Goal: Check status: Check status

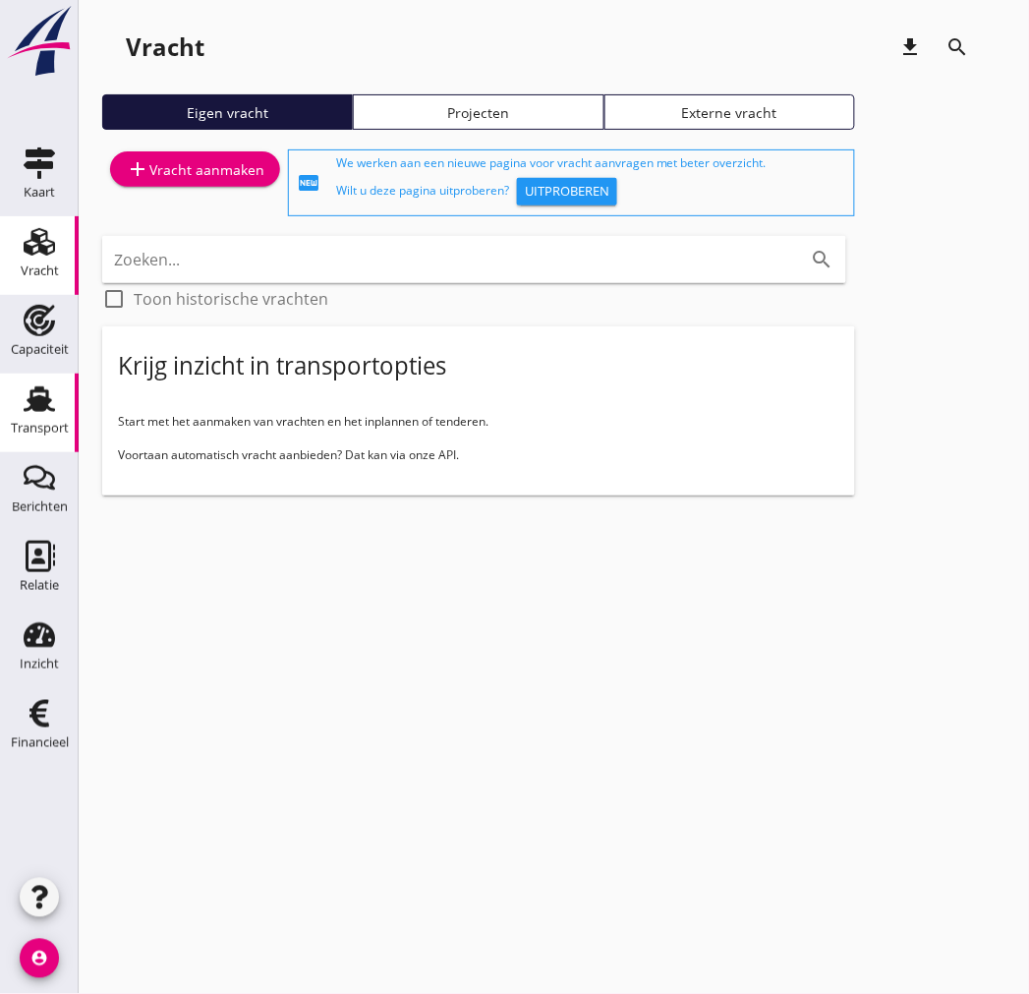
click at [25, 408] on icon "Transport" at bounding box center [39, 398] width 31 height 31
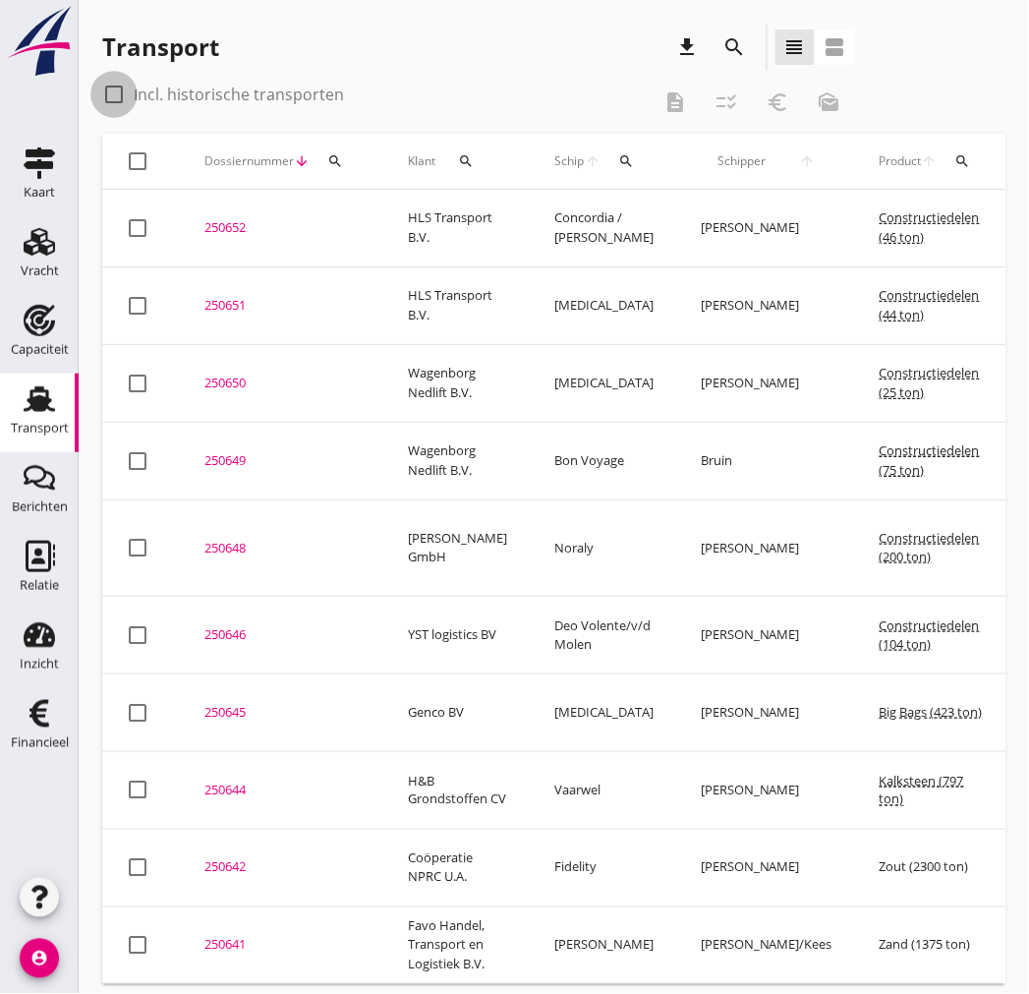
click at [108, 85] on div at bounding box center [113, 94] width 33 height 33
checkbox input "true"
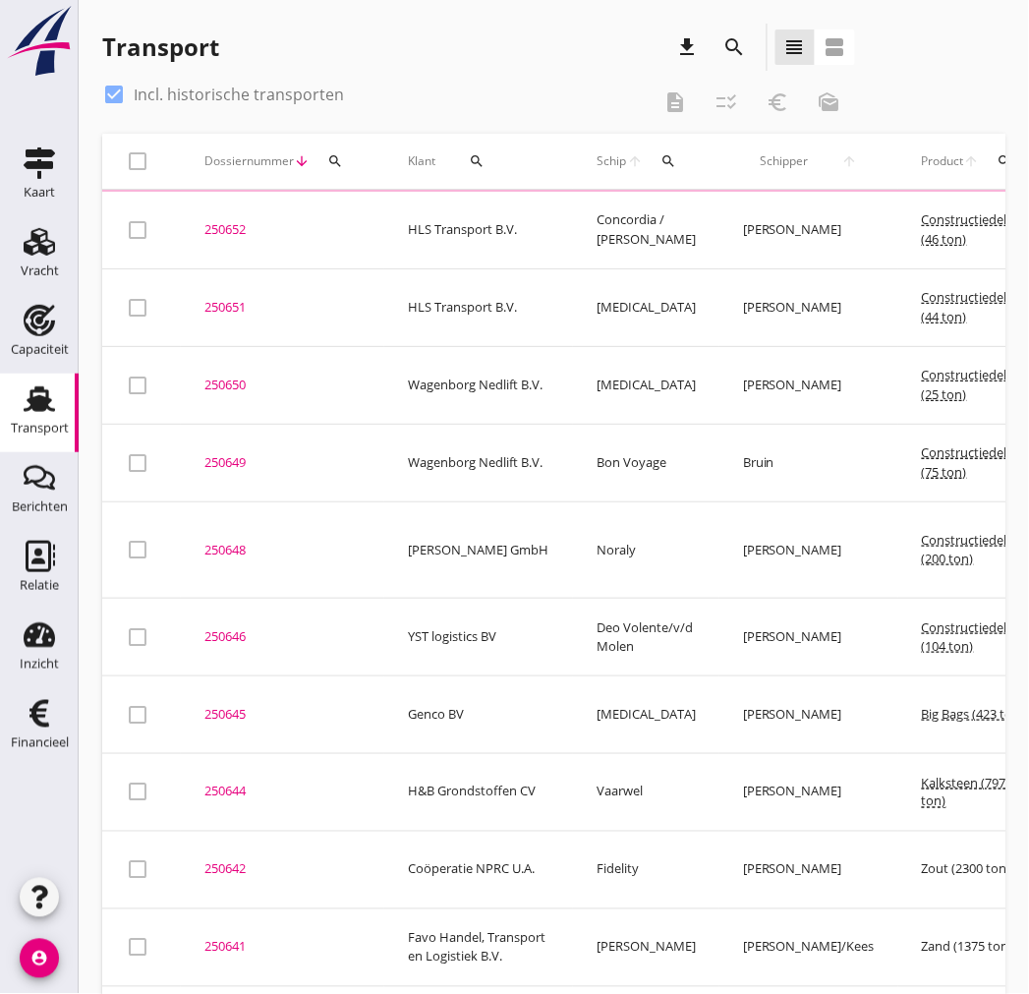
click at [663, 157] on icon "search" at bounding box center [670, 161] width 16 height 16
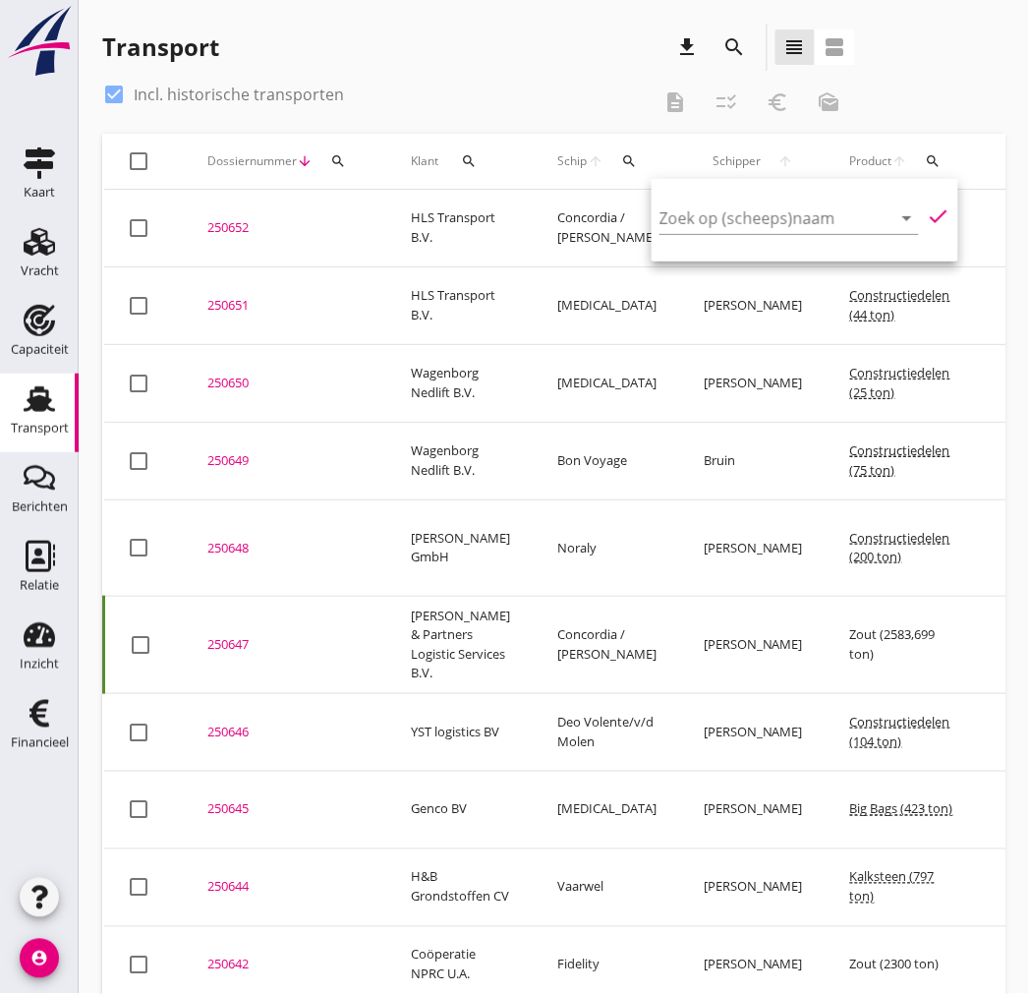
click at [699, 198] on div "Zoek op (scheeps)naam arrow_drop_down" at bounding box center [790, 222] width 260 height 63
click at [702, 213] on input "Zoek op (scheeps)naam" at bounding box center [762, 218] width 205 height 31
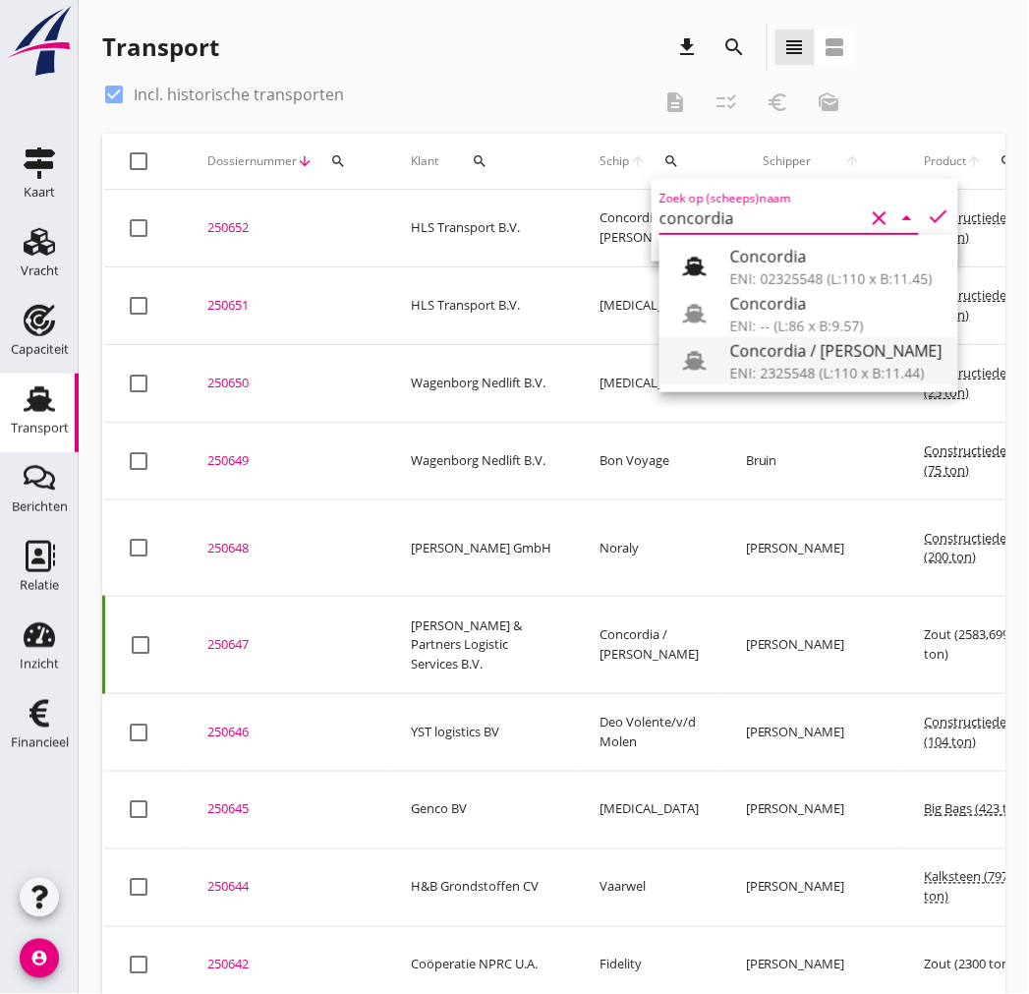
click at [839, 371] on div "ENI: 2325548 (L:110 x B:11.44)" at bounding box center [837, 373] width 212 height 21
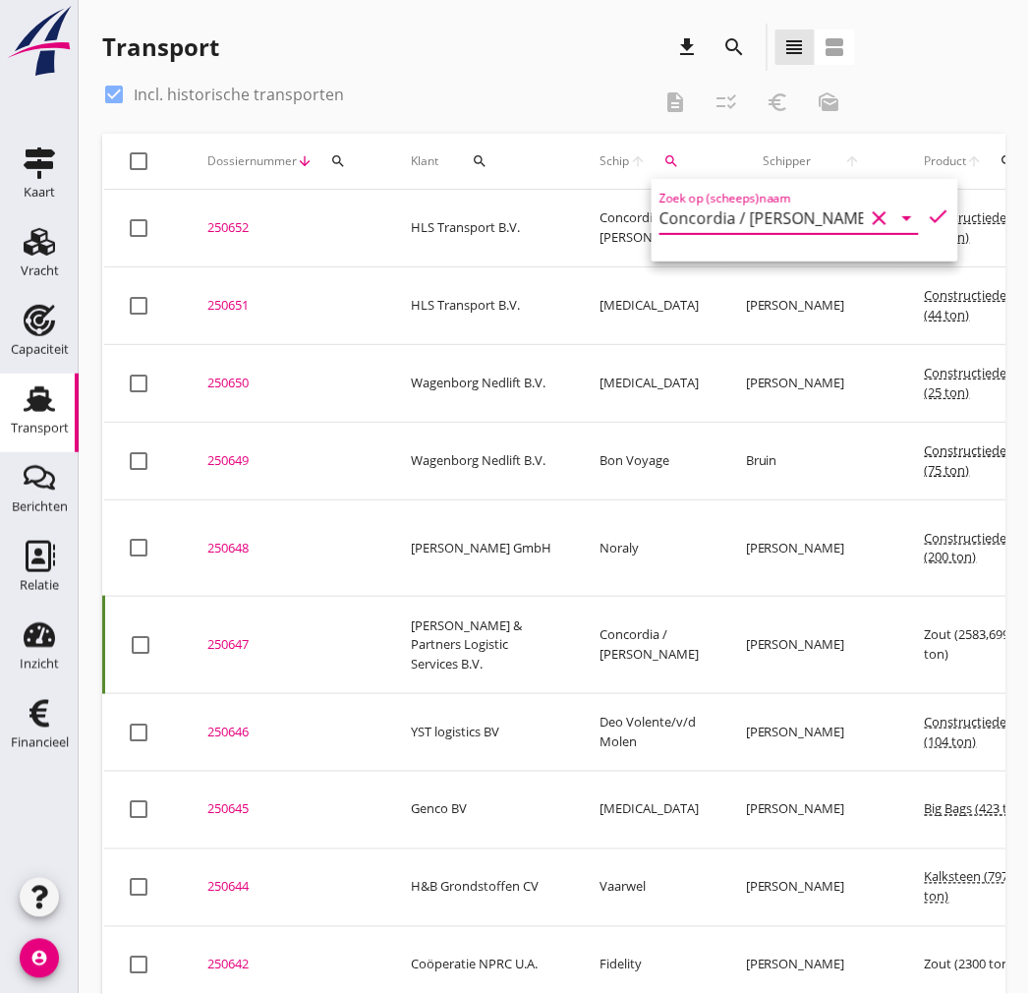
click at [927, 220] on icon "check" at bounding box center [939, 217] width 24 height 24
type input "Concordia / [PERSON_NAME]"
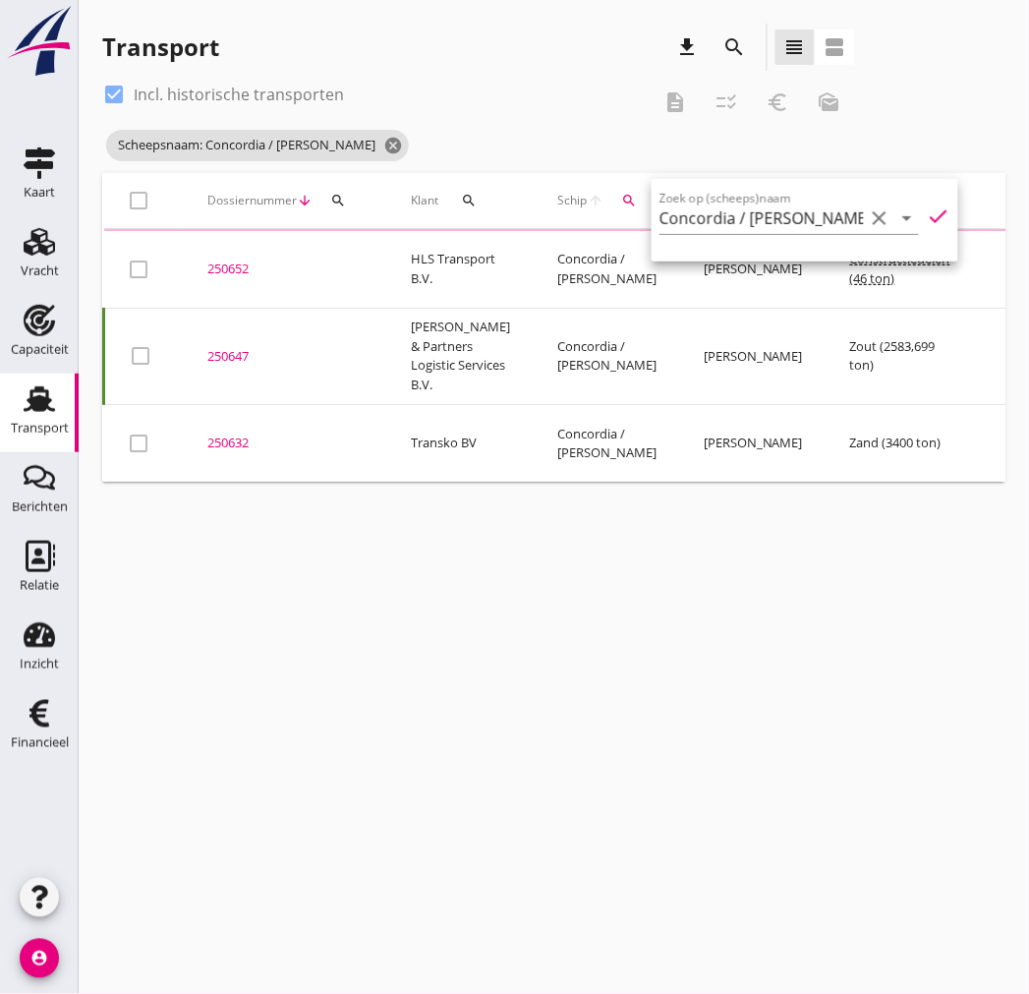
click at [473, 67] on div "Transport download search view_headline view_agenda" at bounding box center [478, 47] width 753 height 47
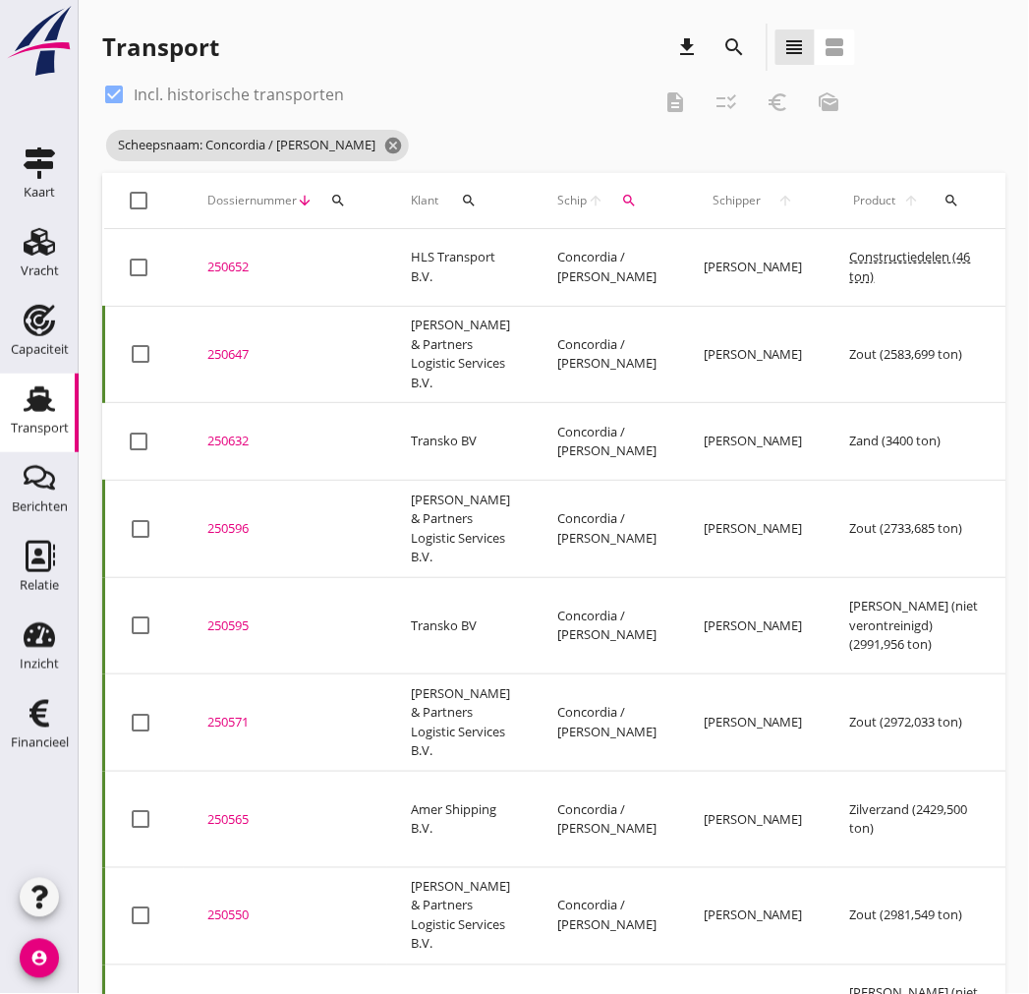
click at [617, 200] on div "search" at bounding box center [631, 201] width 36 height 16
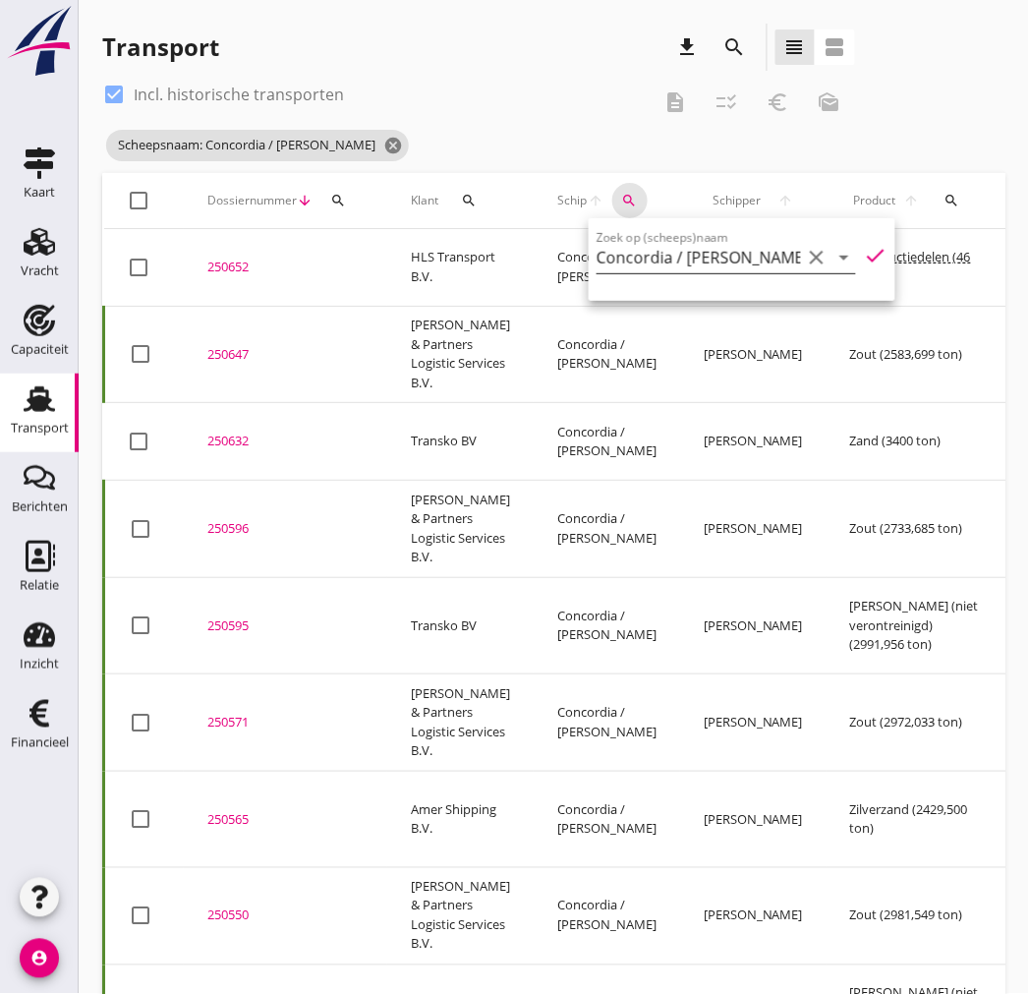
click at [806, 257] on icon "clear" at bounding box center [817, 258] width 24 height 24
click at [757, 259] on input "Zoek op (scheeps)naam" at bounding box center [699, 257] width 205 height 31
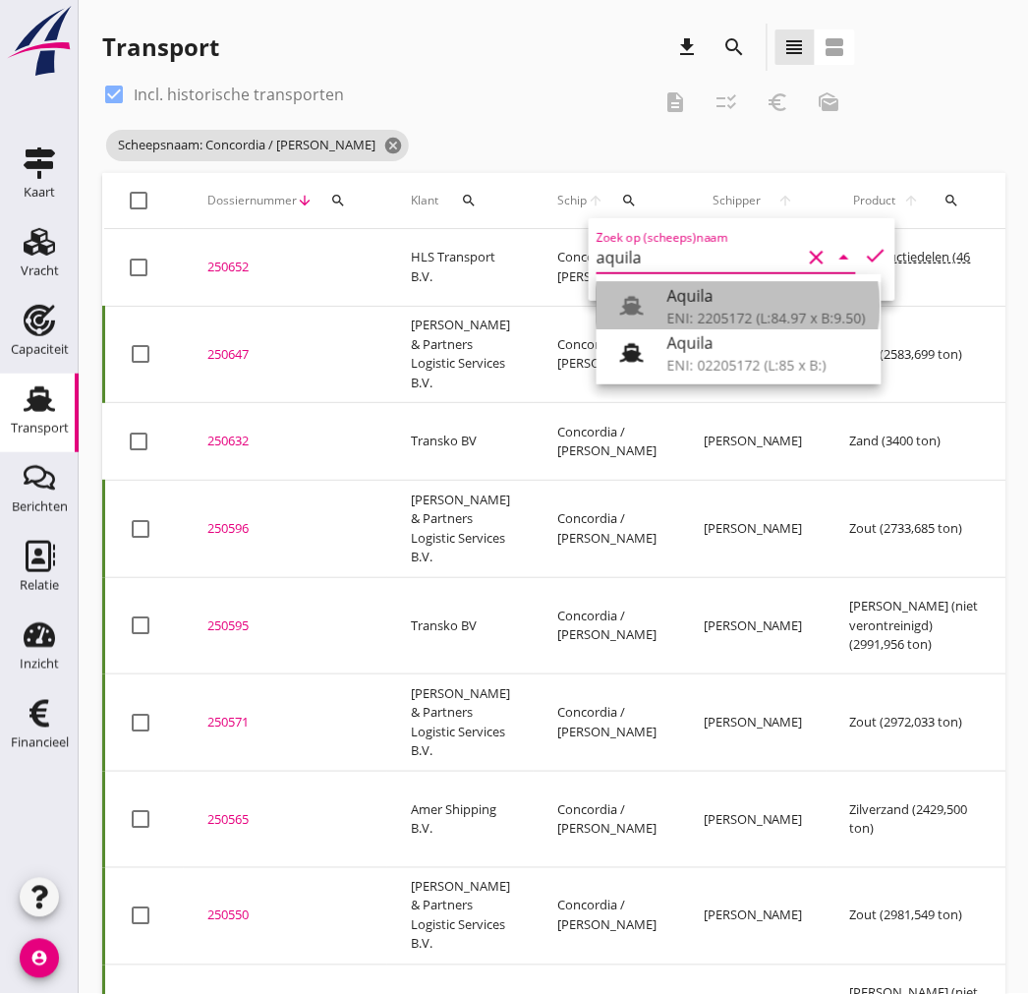
click at [714, 322] on div "ENI: 2205172 (L:84.97 x B:9.50)" at bounding box center [767, 318] width 199 height 21
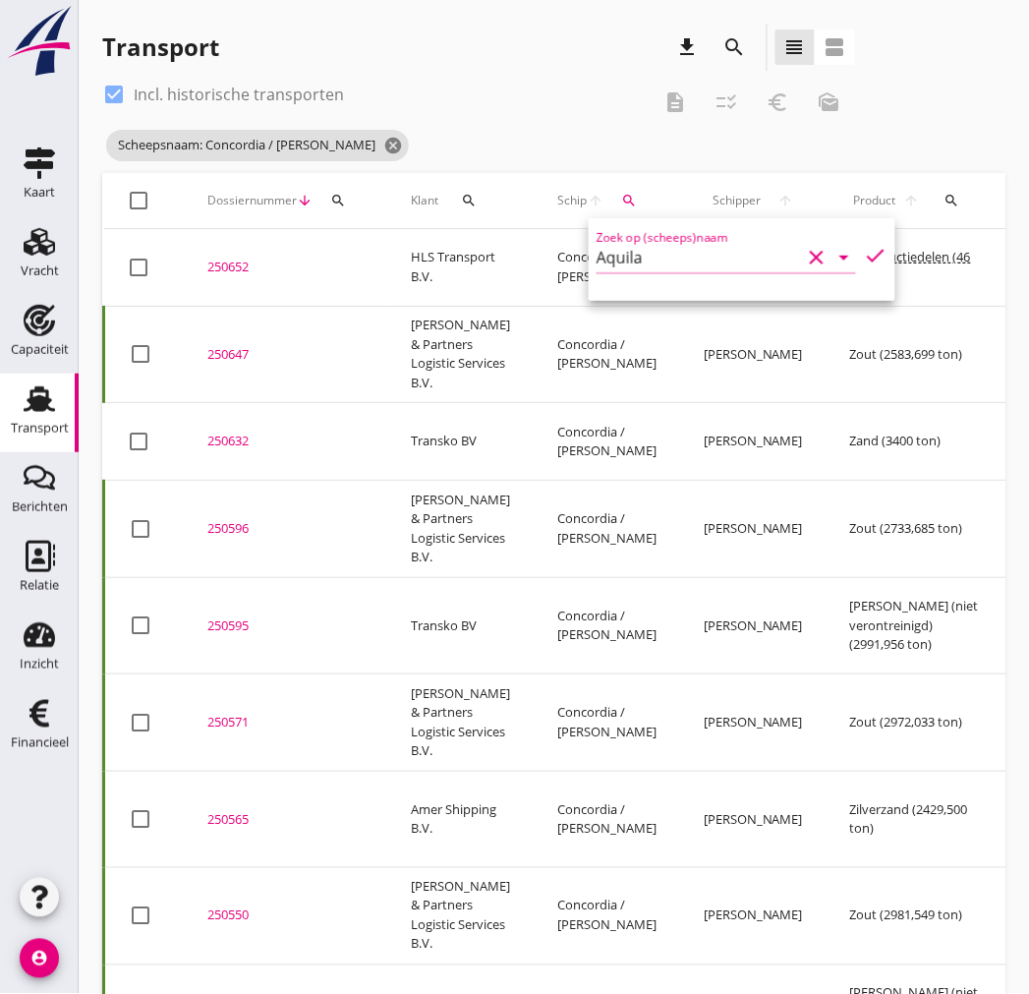
click at [872, 252] on icon "check" at bounding box center [876, 256] width 24 height 24
type input "Aquila"
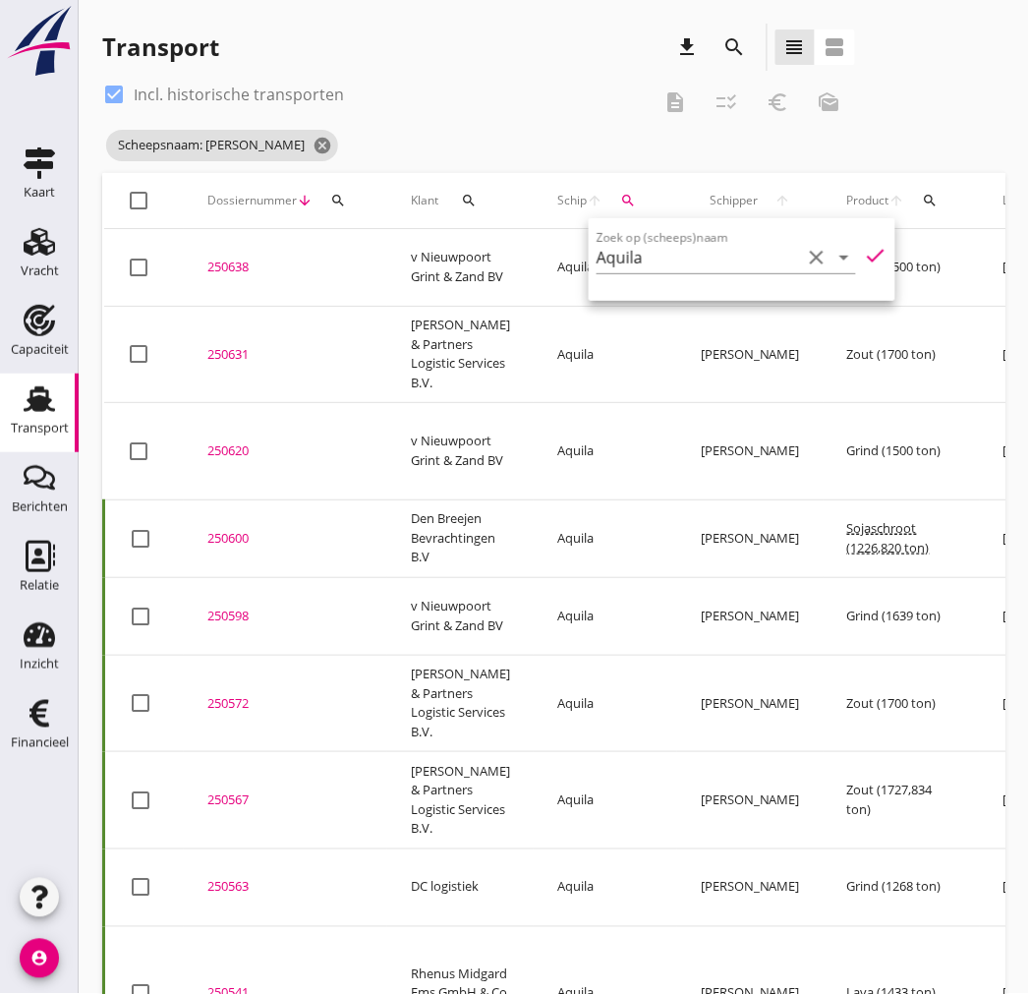
click at [442, 42] on div "Transport download search view_headline view_agenda" at bounding box center [478, 47] width 753 height 47
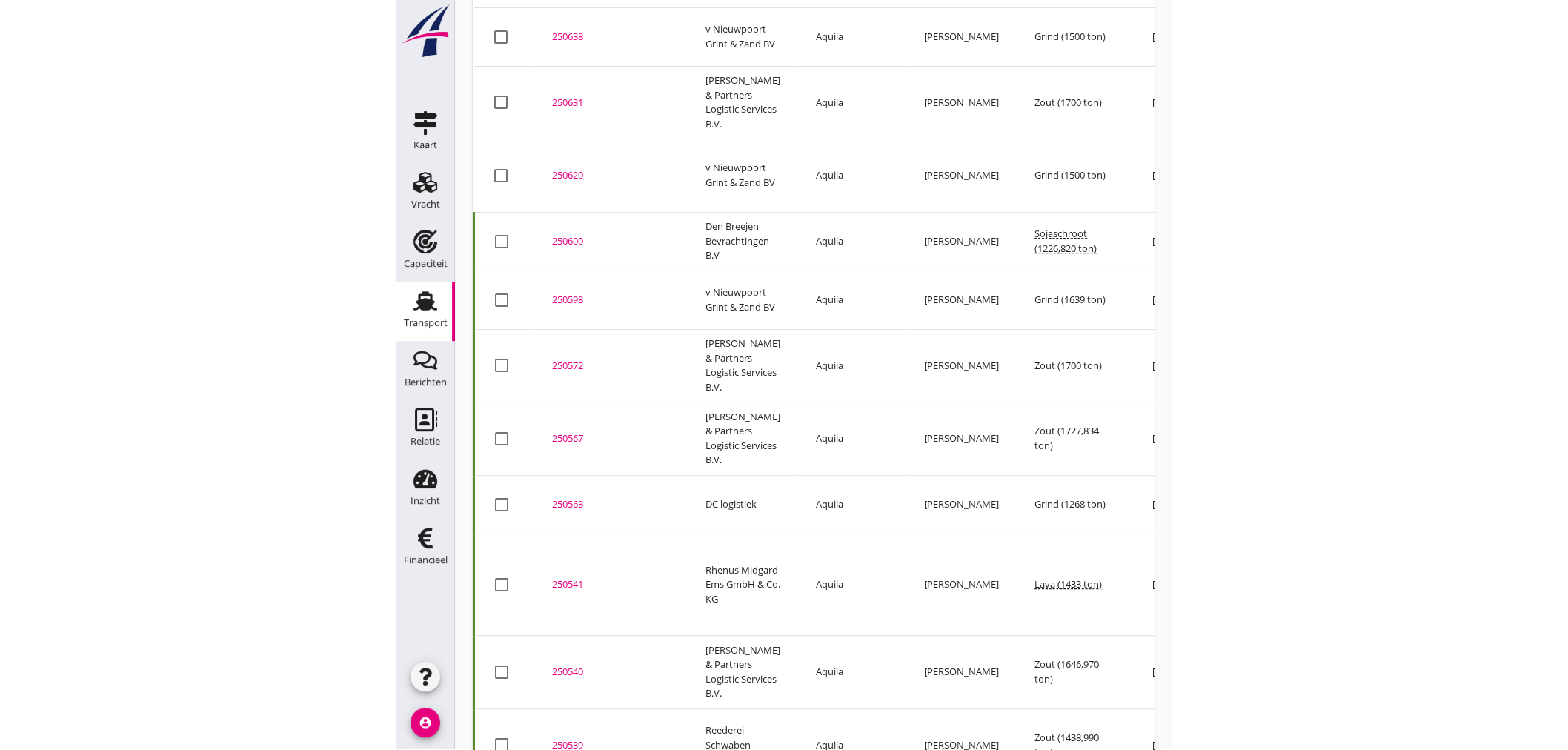
scroll to position [82, 0]
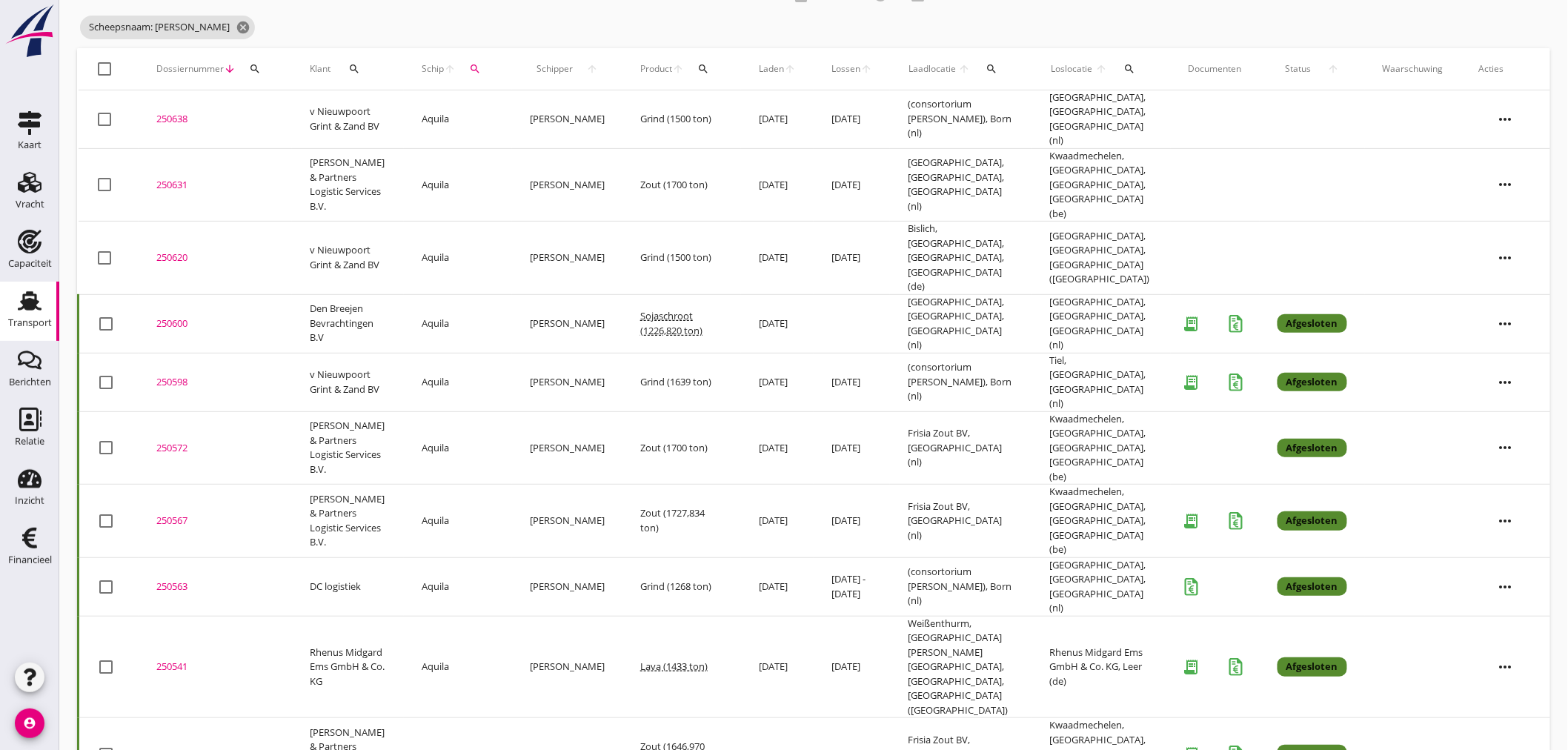
click at [35, 727] on icon "account_circle" at bounding box center [29, 723] width 29 height 29
click at [75, 727] on div "logout" at bounding box center [64, 717] width 31 height 29
